Goal: Information Seeking & Learning: Learn about a topic

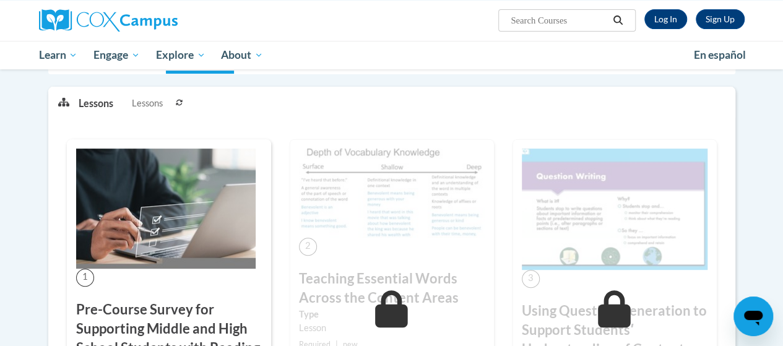
scroll to position [178, 0]
click at [170, 206] on img at bounding box center [165, 208] width 179 height 120
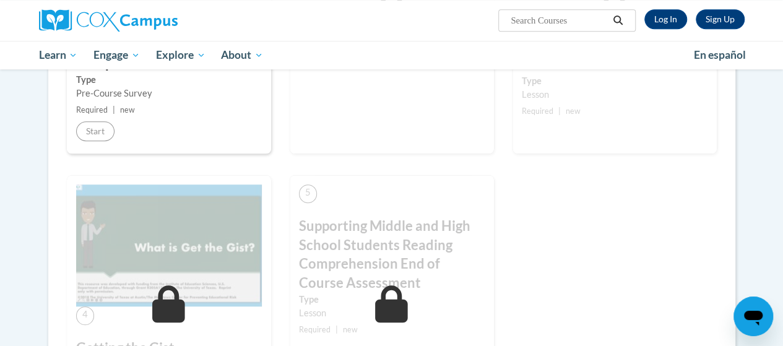
scroll to position [869, 0]
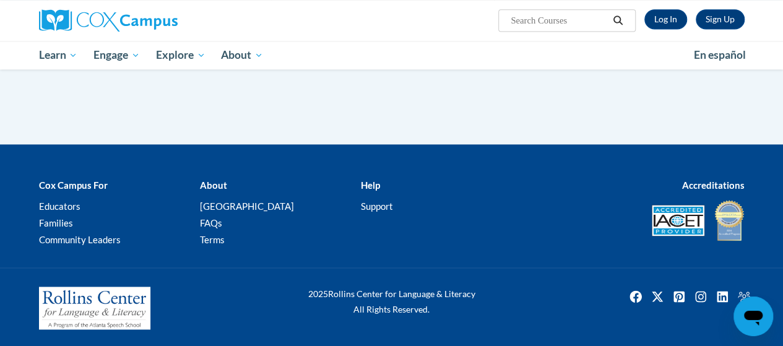
click at [254, 155] on div at bounding box center [391, 151] width 783 height 15
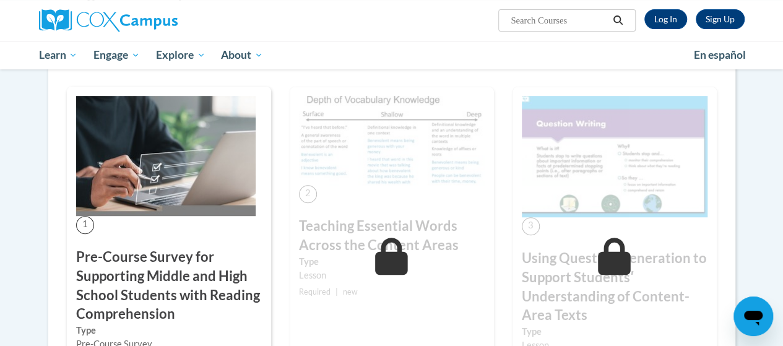
scroll to position [229, 0]
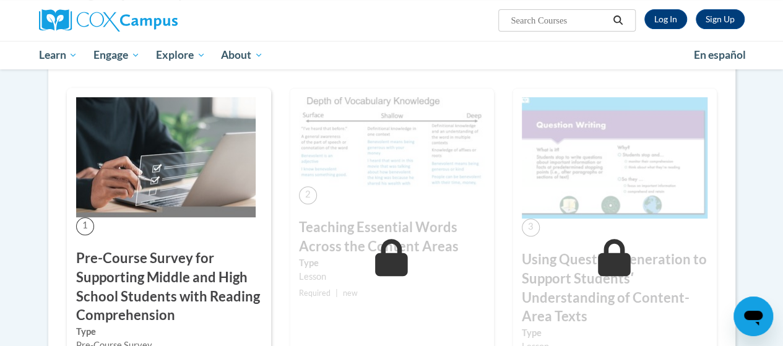
click at [176, 170] on img at bounding box center [165, 157] width 179 height 120
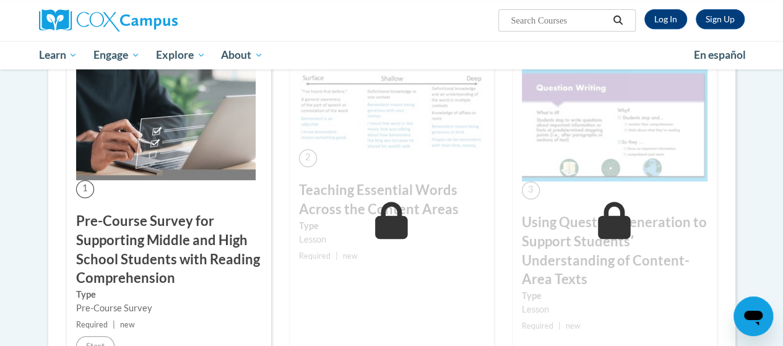
scroll to position [307, 0]
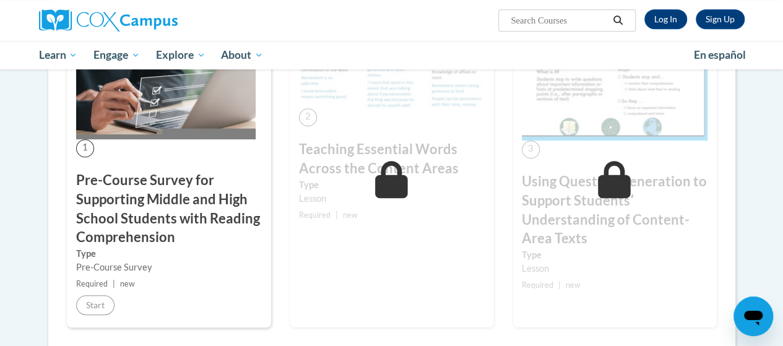
click at [129, 223] on h3 "Pre-Course Survey for Supporting Middle and High School Students with Reading C…" at bounding box center [169, 209] width 186 height 76
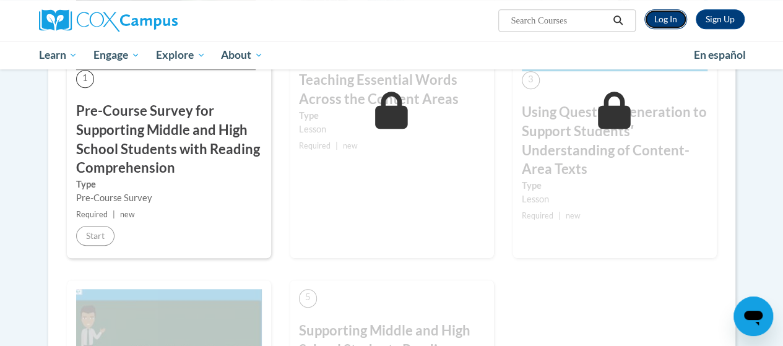
click at [671, 11] on link "Log In" at bounding box center [665, 19] width 43 height 20
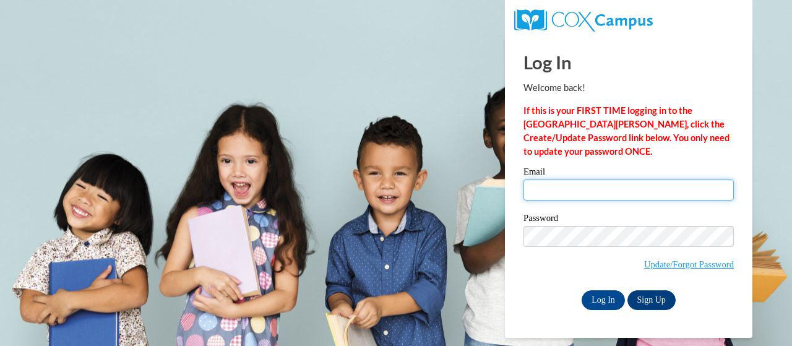
type input "[EMAIL_ADDRESS][DOMAIN_NAME]"
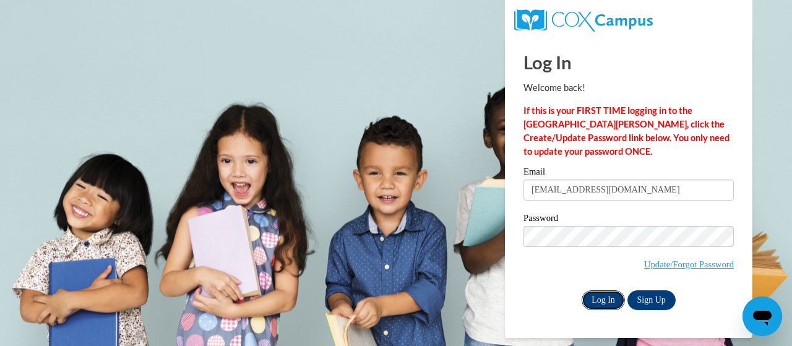
click at [608, 294] on input "Log In" at bounding box center [603, 300] width 43 height 20
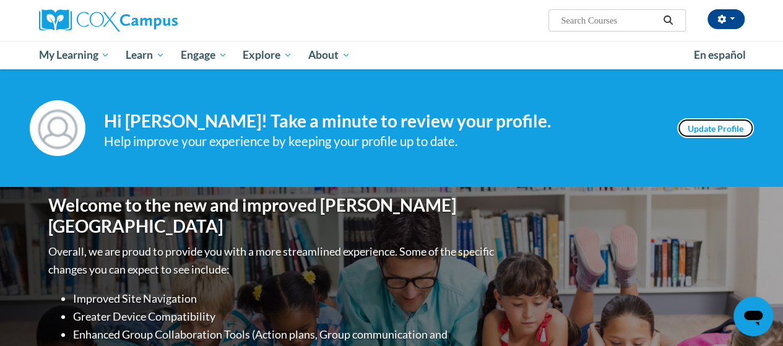
click at [704, 126] on link "Update Profile" at bounding box center [715, 128] width 77 height 20
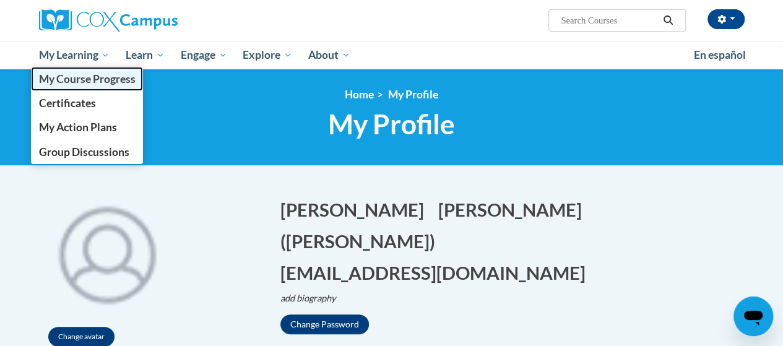
click at [77, 84] on span "My Course Progress" at bounding box center [86, 78] width 97 height 13
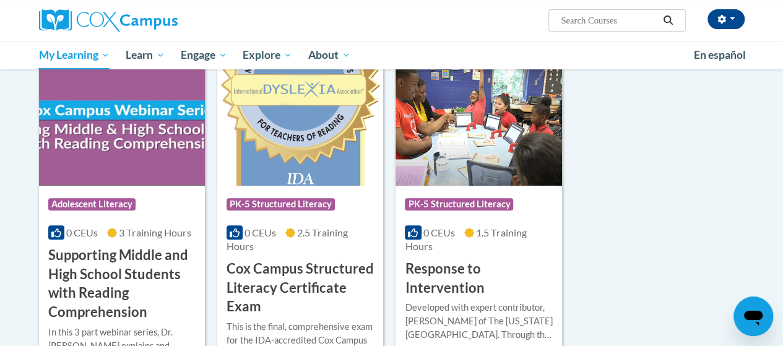
scroll to position [174, 0]
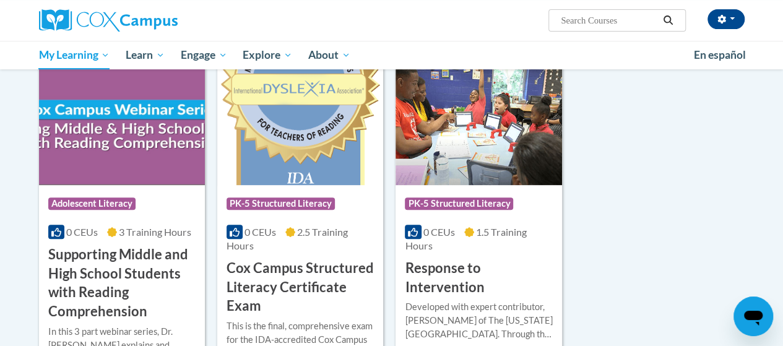
click at [123, 263] on h3 "Supporting Middle and High School Students with Reading Comprehension" at bounding box center [121, 283] width 147 height 76
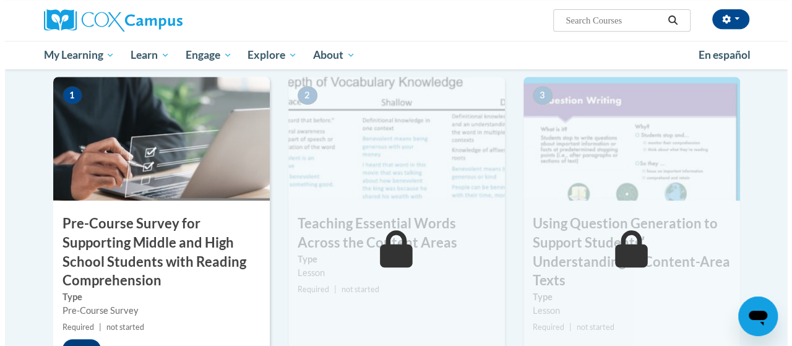
scroll to position [415, 0]
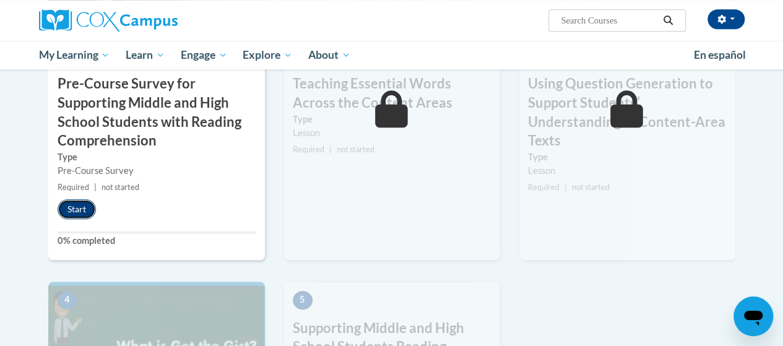
click at [75, 206] on button "Start" at bounding box center [77, 209] width 38 height 20
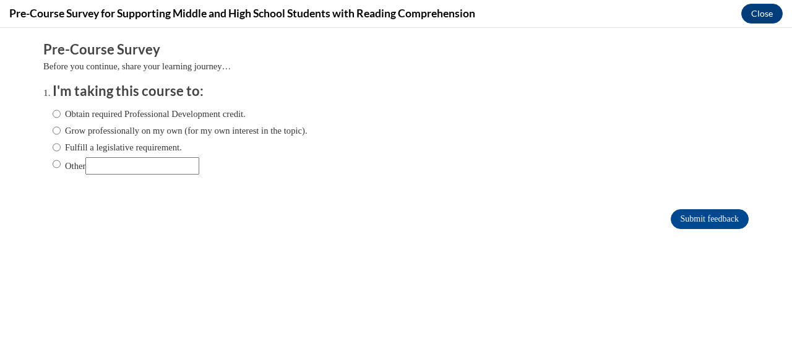
scroll to position [0, 0]
click at [53, 131] on input "Grow professionally on my own (for my own interest in the topic)." at bounding box center [57, 131] width 8 height 14
radio input "true"
click at [702, 213] on input "Submit feedback" at bounding box center [710, 219] width 78 height 20
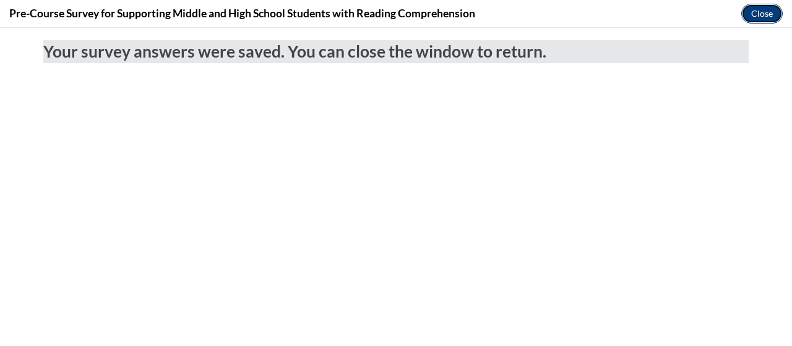
click at [764, 11] on button "Close" at bounding box center [761, 14] width 41 height 20
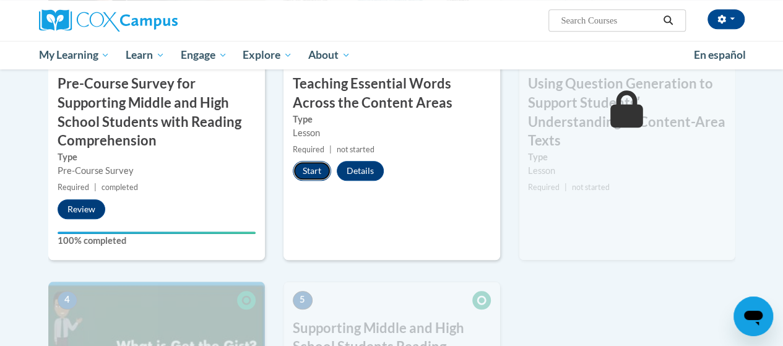
click at [307, 168] on button "Start" at bounding box center [312, 171] width 38 height 20
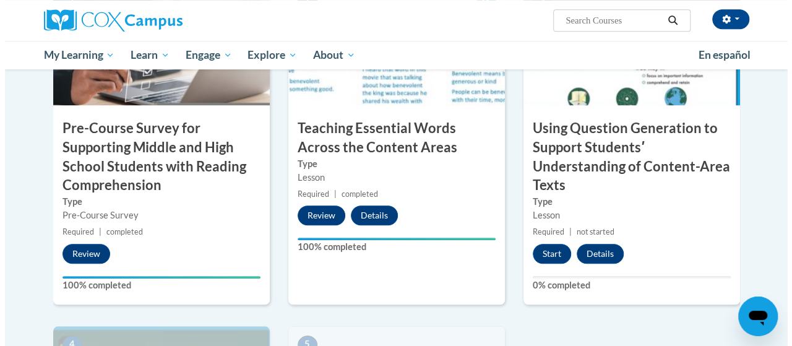
scroll to position [364, 0]
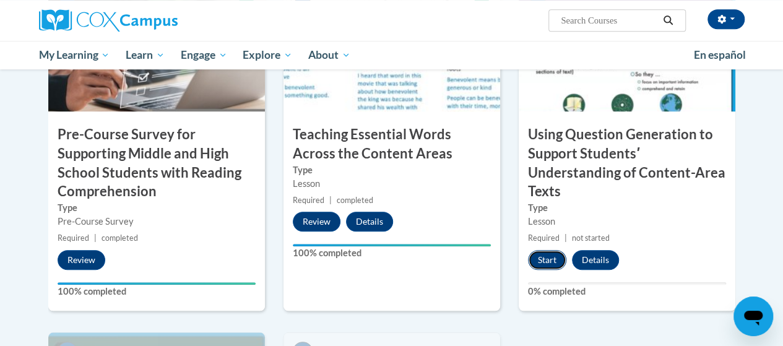
click at [546, 258] on button "Start" at bounding box center [547, 260] width 38 height 20
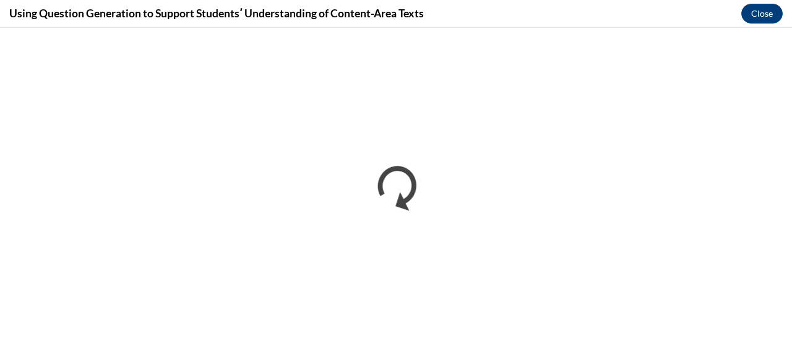
scroll to position [0, 0]
